Goal: Task Accomplishment & Management: Use online tool/utility

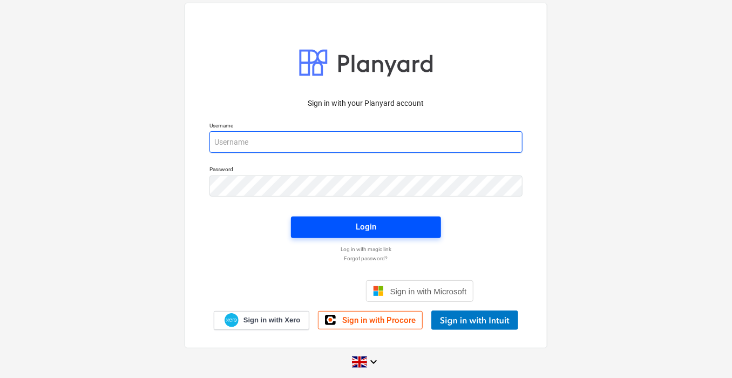
type input "[PERSON_NAME][EMAIL_ADDRESS][PERSON_NAME][DOMAIN_NAME]"
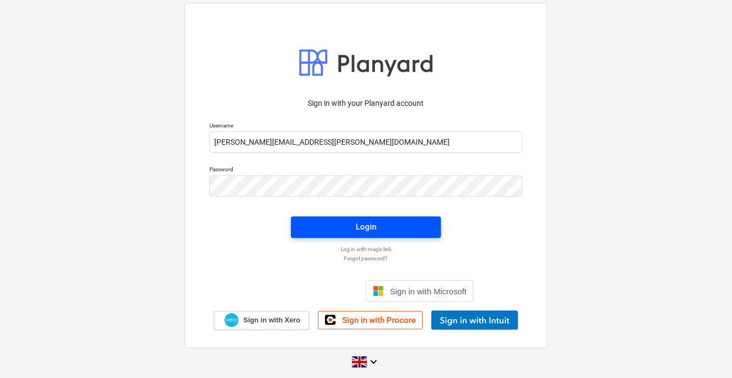
click at [401, 221] on span "Login" at bounding box center [366, 227] width 124 height 14
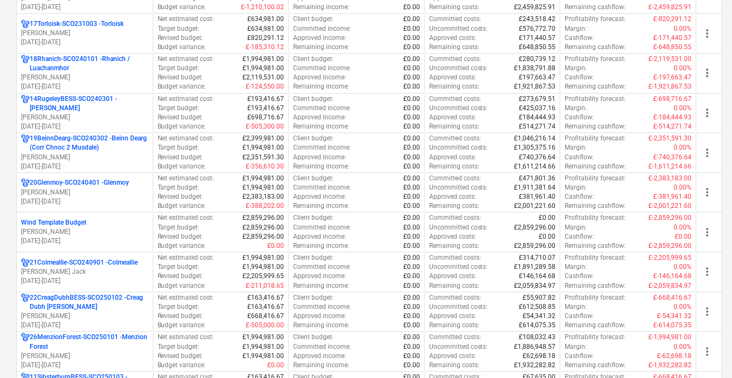
scroll to position [945, 0]
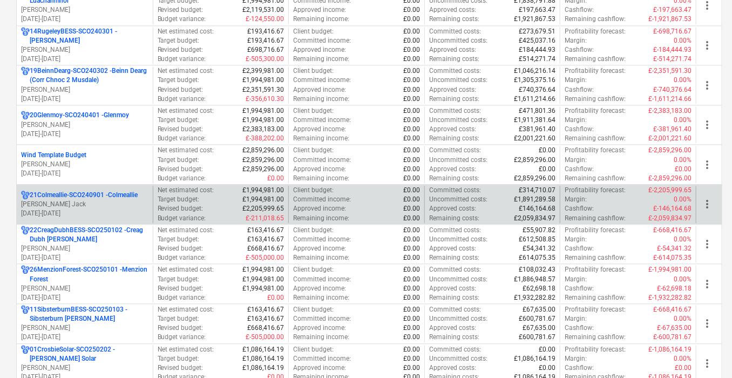
click at [109, 191] on p "21Colmeallie-SCO240901 - Colmeallie" at bounding box center [84, 195] width 108 height 9
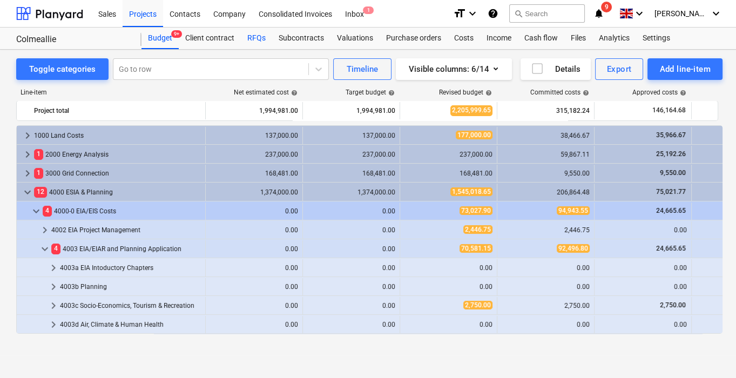
click at [256, 32] on div "RFQs" at bounding box center [256, 39] width 31 height 22
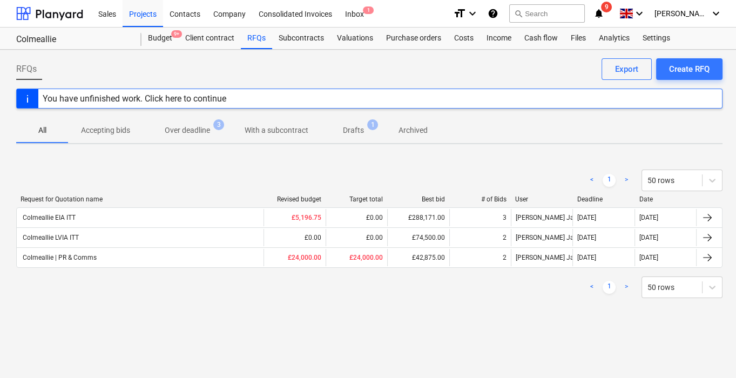
click at [120, 126] on p "Accepting bids" at bounding box center [105, 130] width 49 height 11
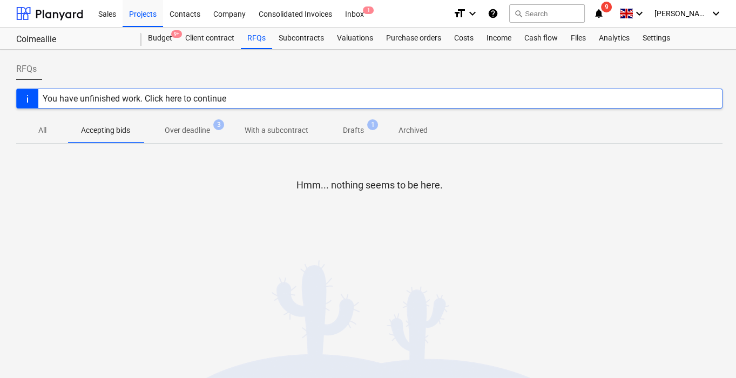
click at [187, 101] on div "You have unfinished work. Click here to continue" at bounding box center [135, 98] width 184 height 10
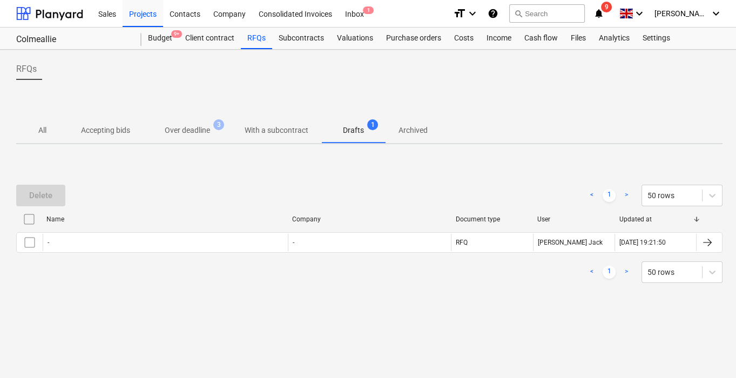
click at [195, 125] on p "Over deadline" at bounding box center [187, 130] width 45 height 11
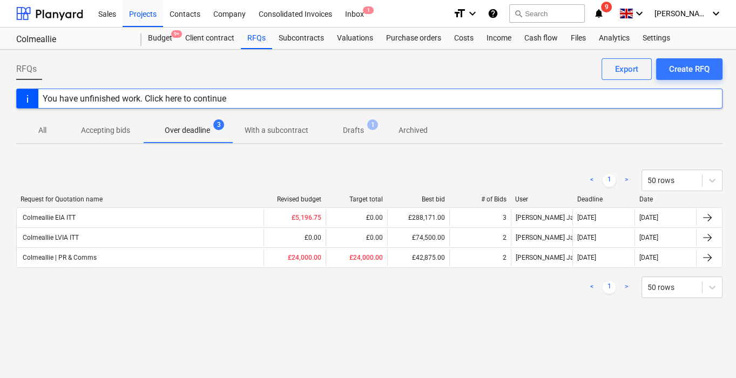
click at [63, 212] on div "Colmeallie EIA ITT" at bounding box center [140, 217] width 247 height 17
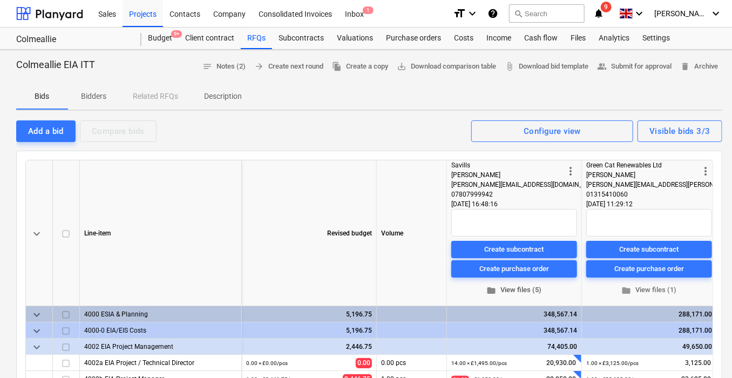
click at [508, 293] on span "folder View files (5)" at bounding box center [514, 290] width 117 height 12
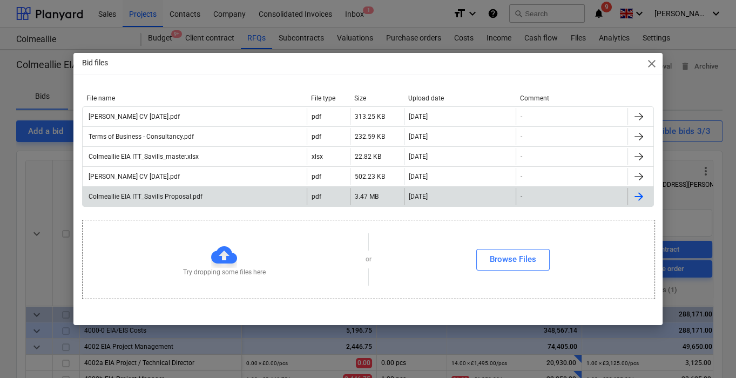
click at [162, 199] on div "Colmeallie EIA ITT_Savills Proposal.pdf" at bounding box center [145, 197] width 116 height 8
